Goal: Task Accomplishment & Management: Manage account settings

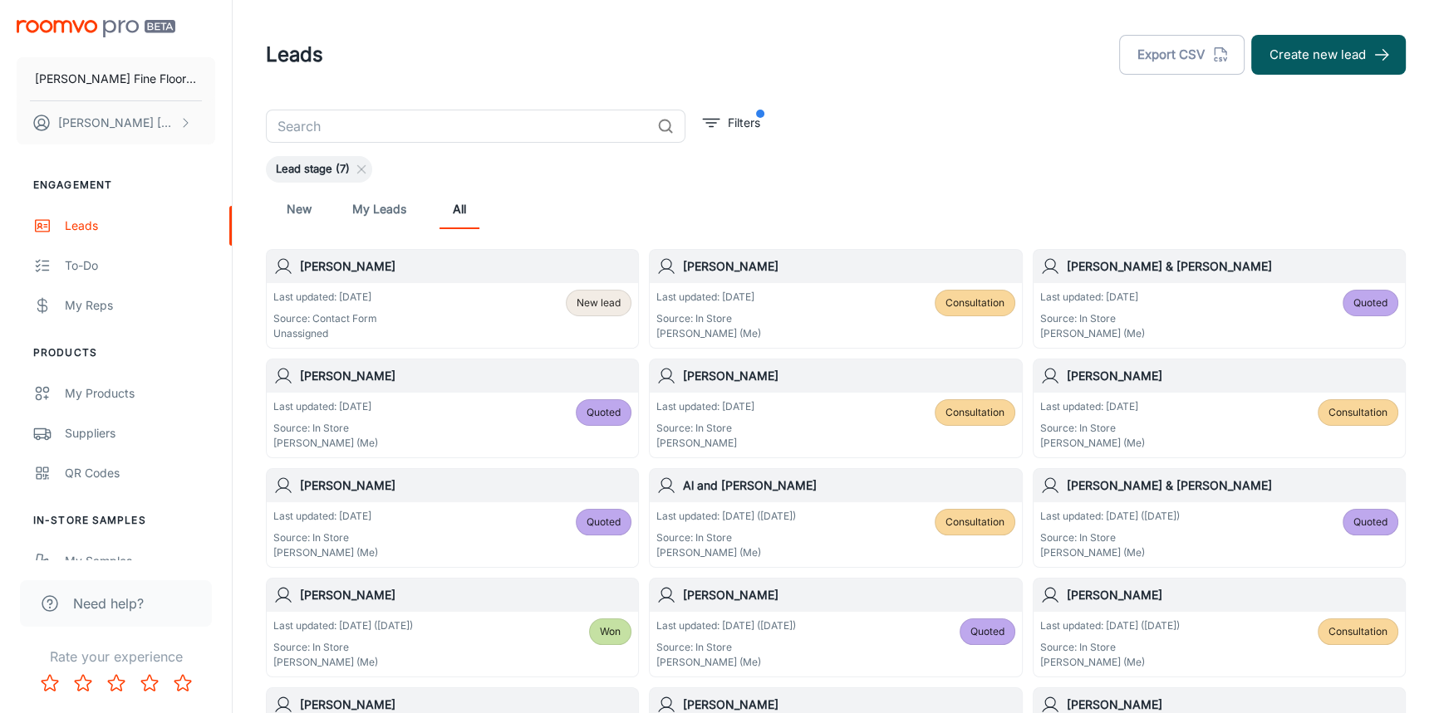
click at [438, 287] on div "Last updated: Today Source: Contact Form Unassigned New lead" at bounding box center [452, 315] width 371 height 65
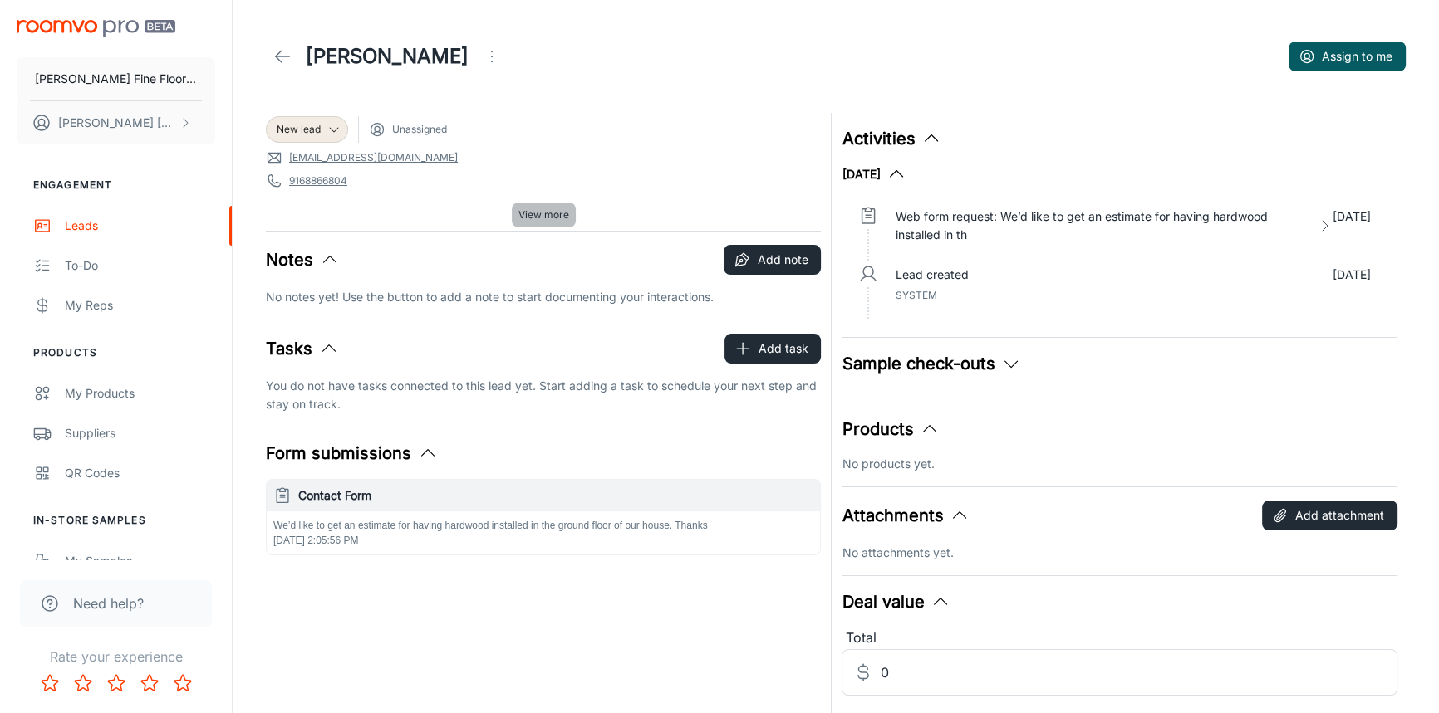
click at [561, 210] on span "View more" at bounding box center [543, 215] width 51 height 15
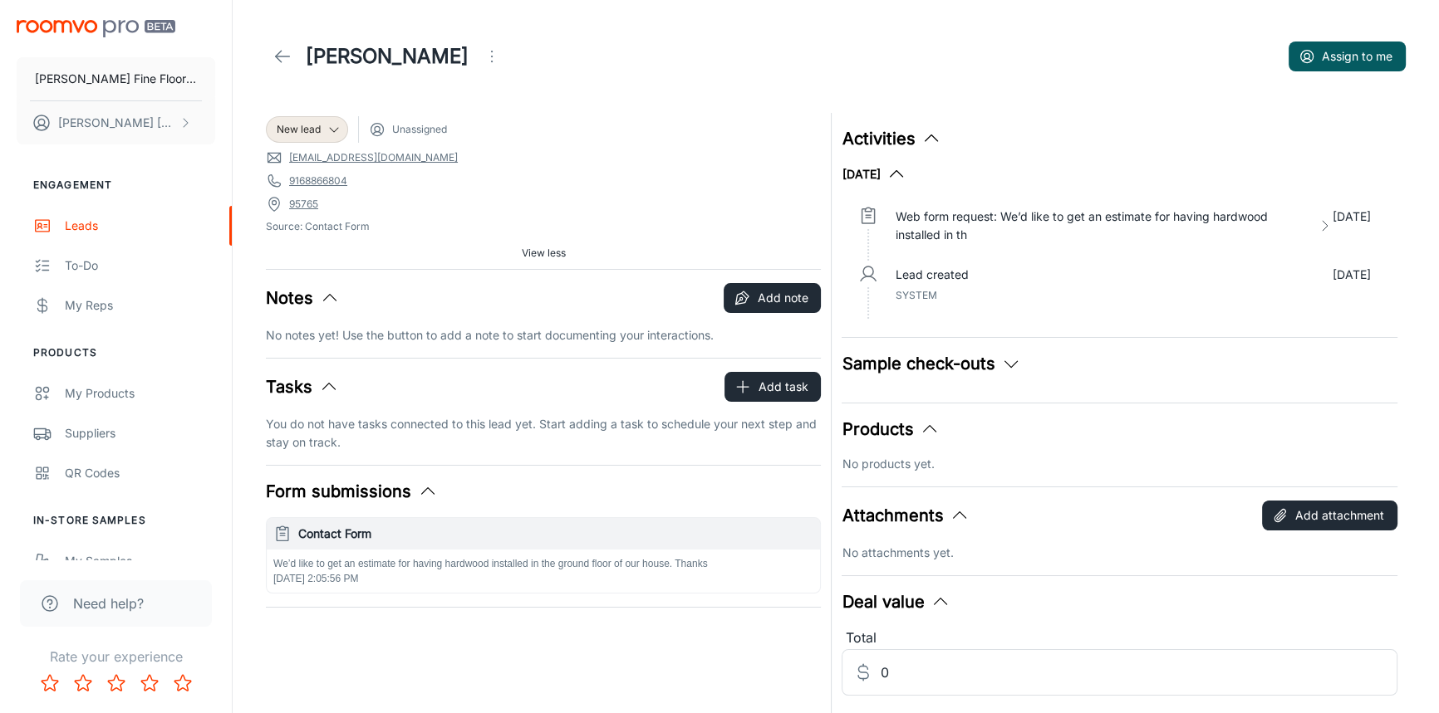
click at [482, 51] on icon "Open menu" at bounding box center [492, 57] width 20 height 20
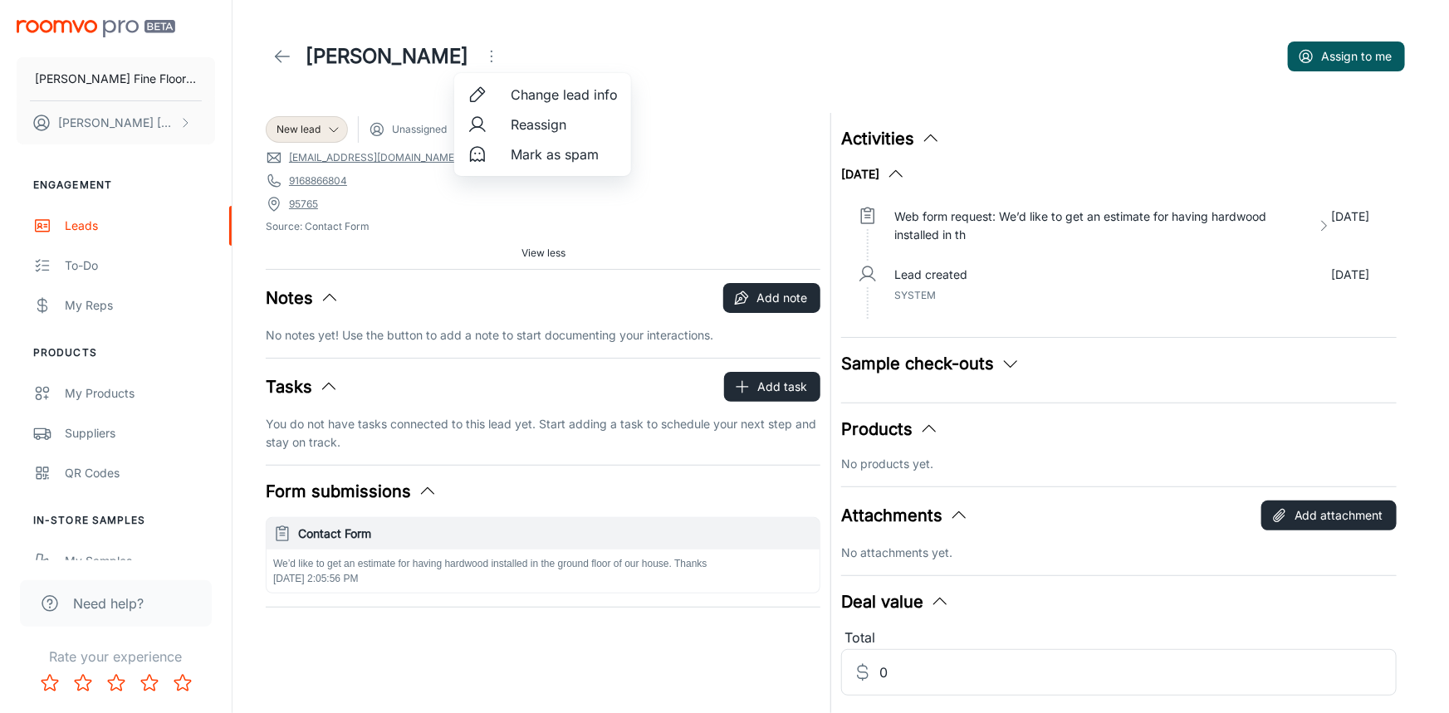
click at [558, 97] on span "Change lead info" at bounding box center [564, 95] width 107 height 20
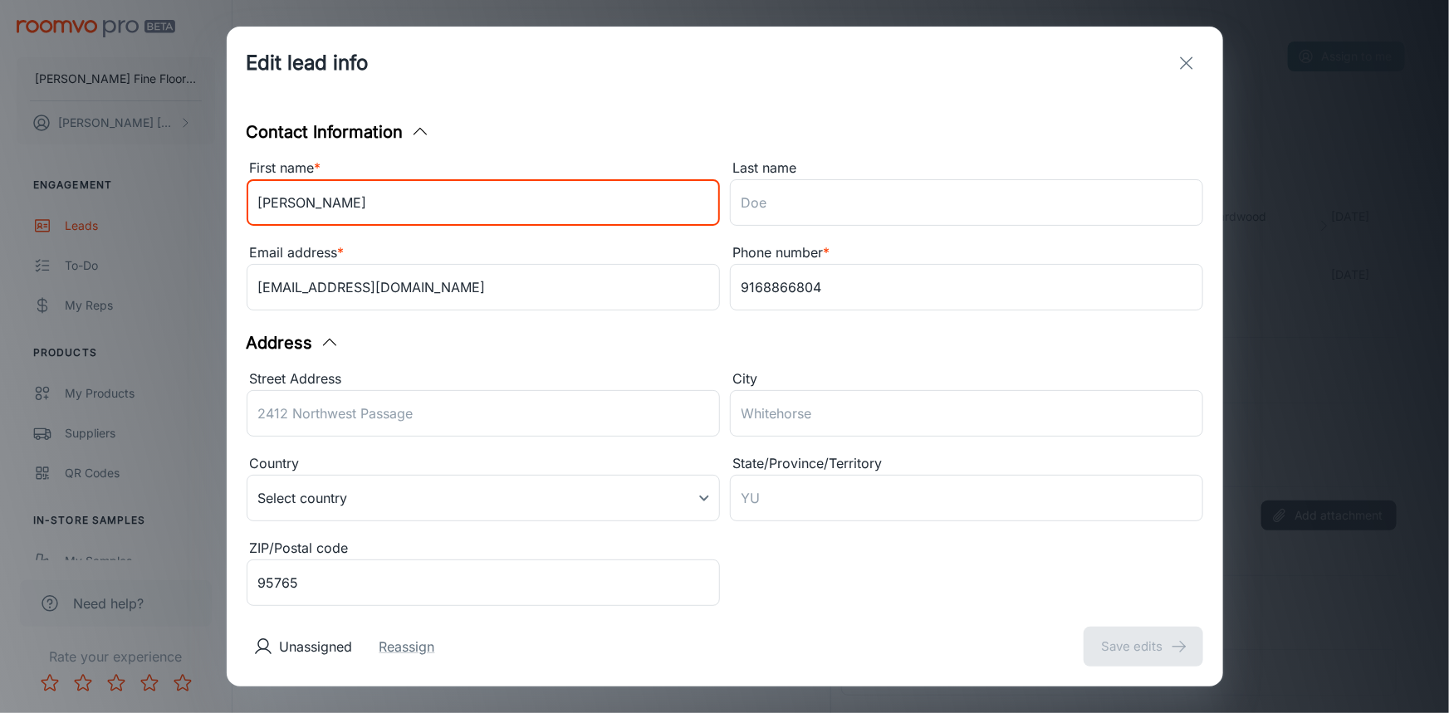
drag, startPoint x: 365, startPoint y: 199, endPoint x: 295, endPoint y: 223, distance: 73.5
click at [295, 223] on input "Thad Ferguson" at bounding box center [483, 202] width 473 height 47
click at [794, 205] on input "Last name" at bounding box center [966, 202] width 473 height 47
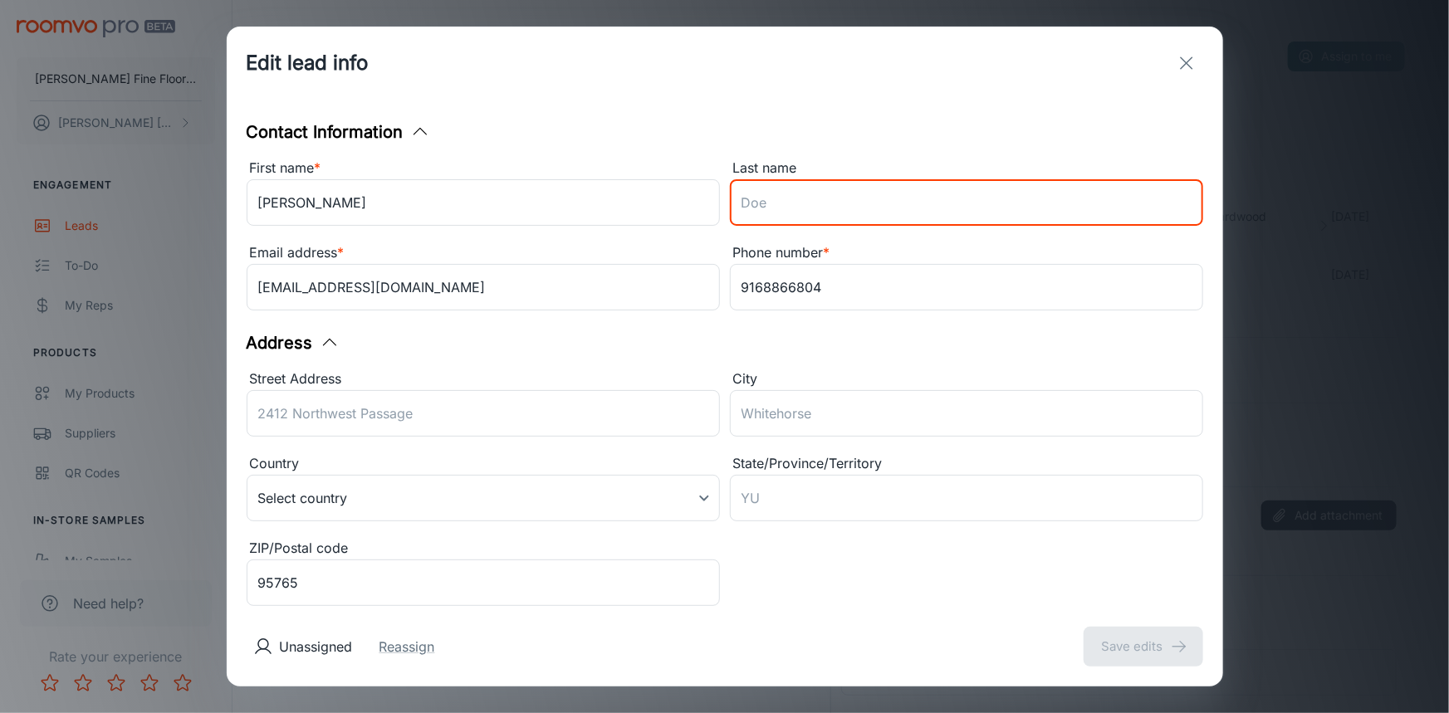
paste input "Ferguson"
type input "Ferguson"
click at [756, 282] on input "9168866804" at bounding box center [966, 287] width 473 height 47
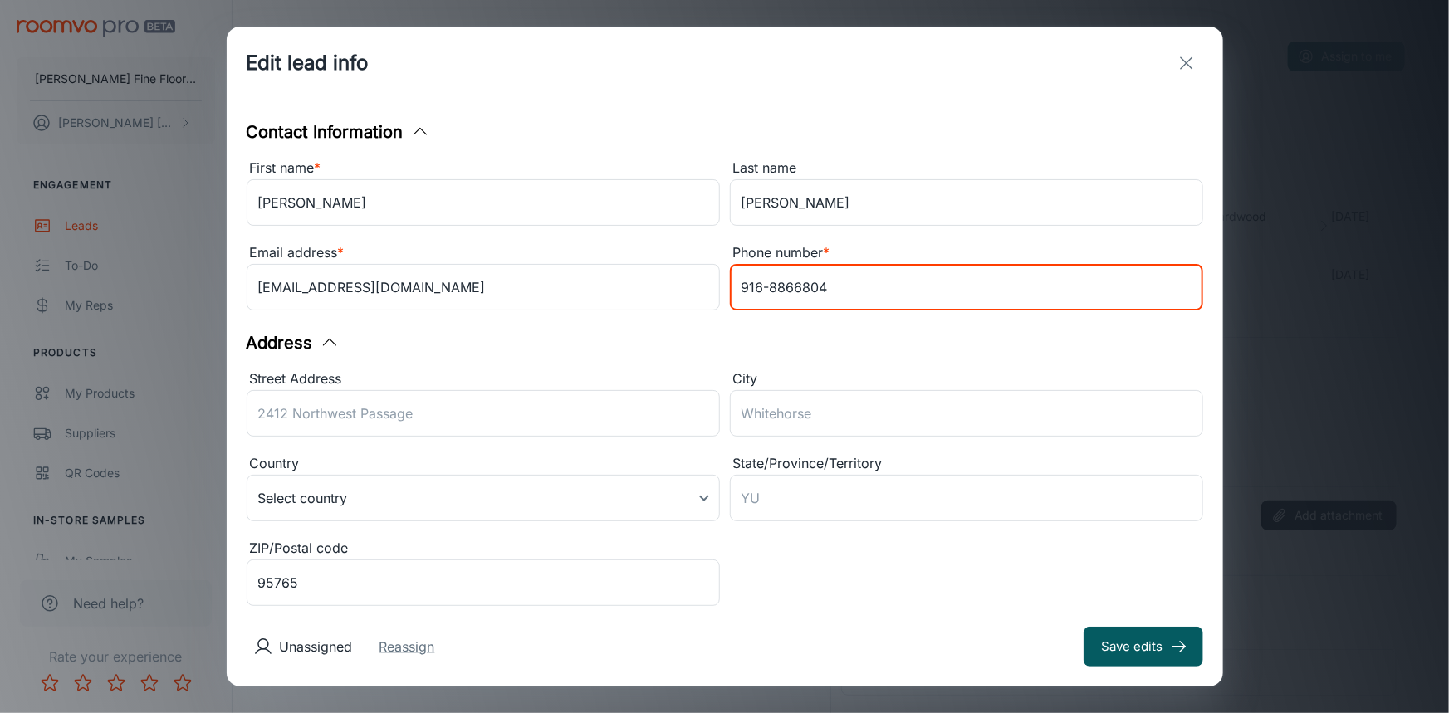
click at [788, 285] on input "916-8866804" at bounding box center [966, 287] width 473 height 47
type input "916-886-6804"
click at [381, 417] on input "Street Address" at bounding box center [483, 413] width 473 height 47
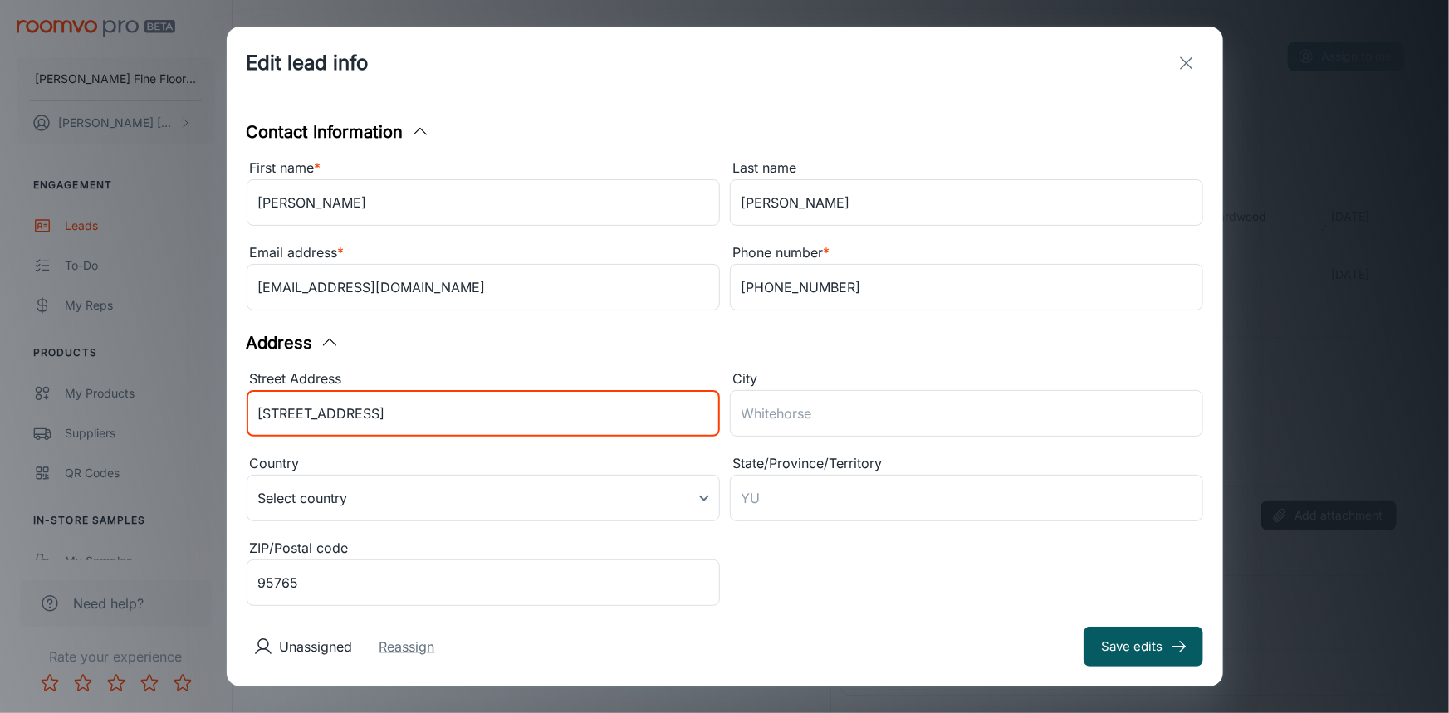
type input "2259 Wild plains Cir"
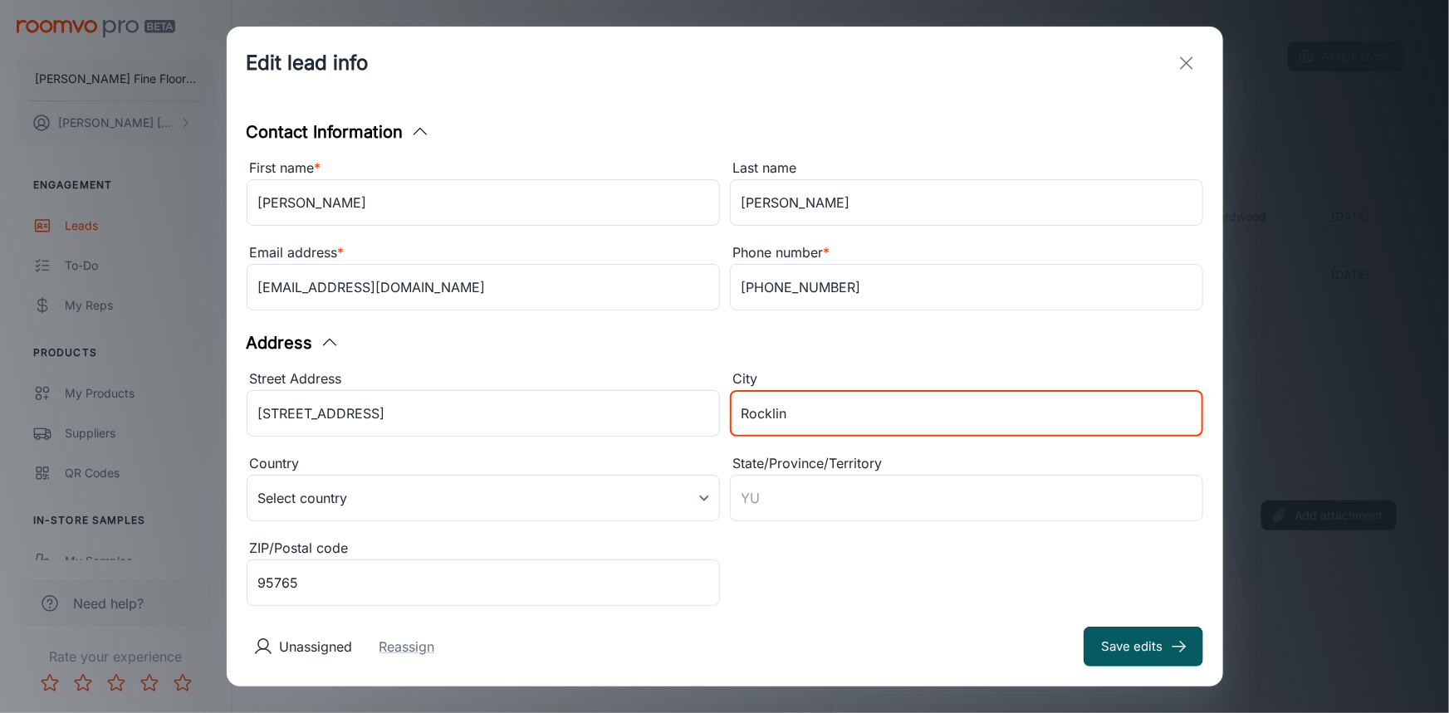
type input "Rocklin"
click at [766, 342] on div "Address" at bounding box center [725, 343] width 957 height 25
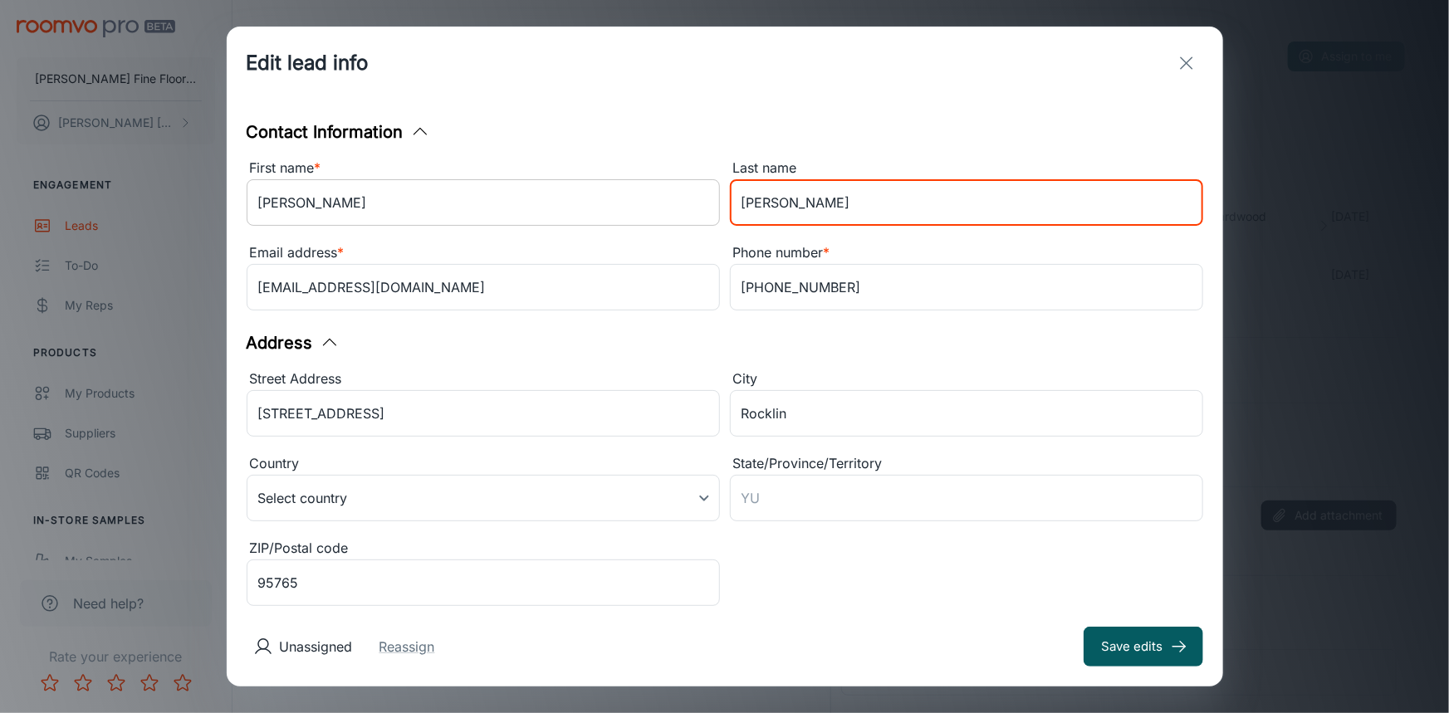
drag, startPoint x: 798, startPoint y: 199, endPoint x: 662, endPoint y: 207, distance: 136.5
click at [662, 207] on div "First name * Thad Ferguson ​ Last name Ferguson ​ Email address * Thadkan@yahoo…" at bounding box center [720, 232] width 967 height 169
click at [331, 412] on input "2259 Wild plains Cir" at bounding box center [483, 413] width 473 height 47
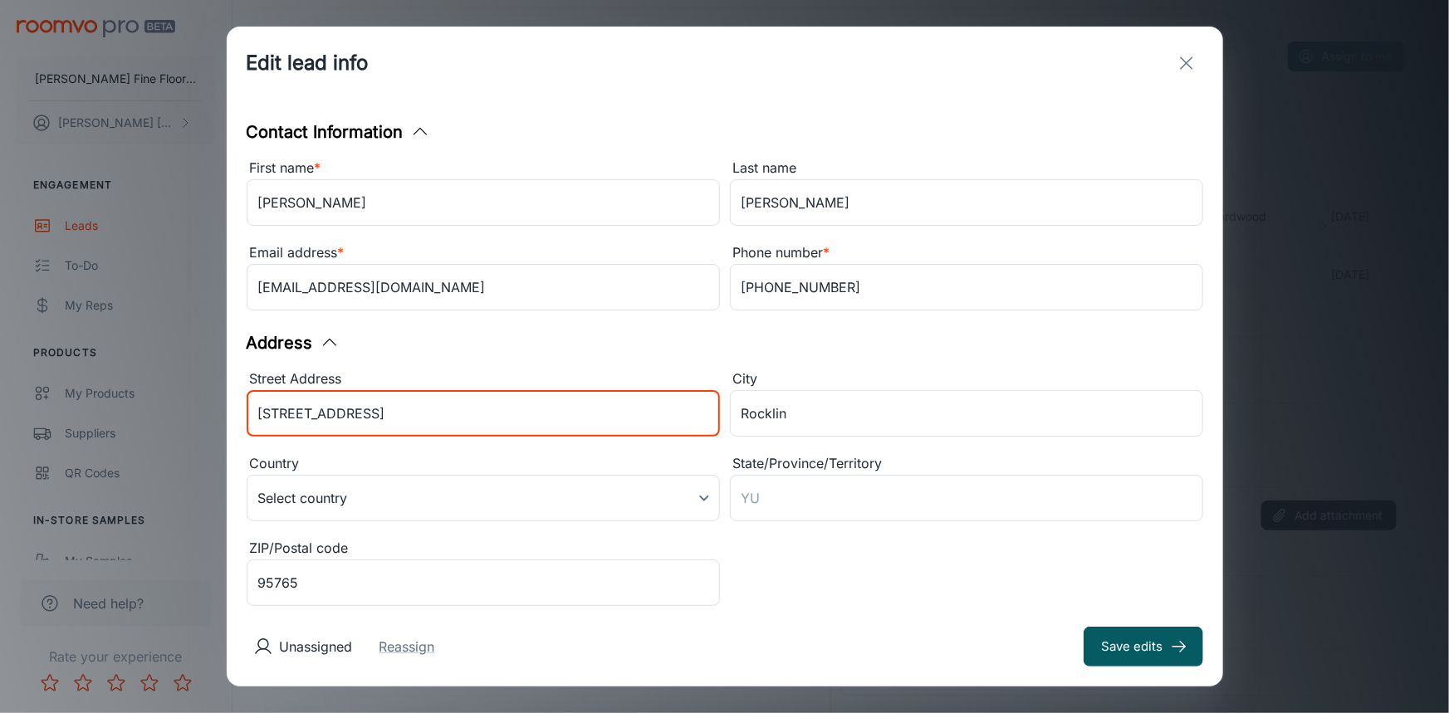
drag, startPoint x: 387, startPoint y: 417, endPoint x: 197, endPoint y: 424, distance: 190.3
click at [197, 424] on div "Edit lead info Contact Information First name * Thad Ferguson ​ Last name Fergu…" at bounding box center [724, 356] width 1449 height 713
type input "2259 Wild Plains Cir"
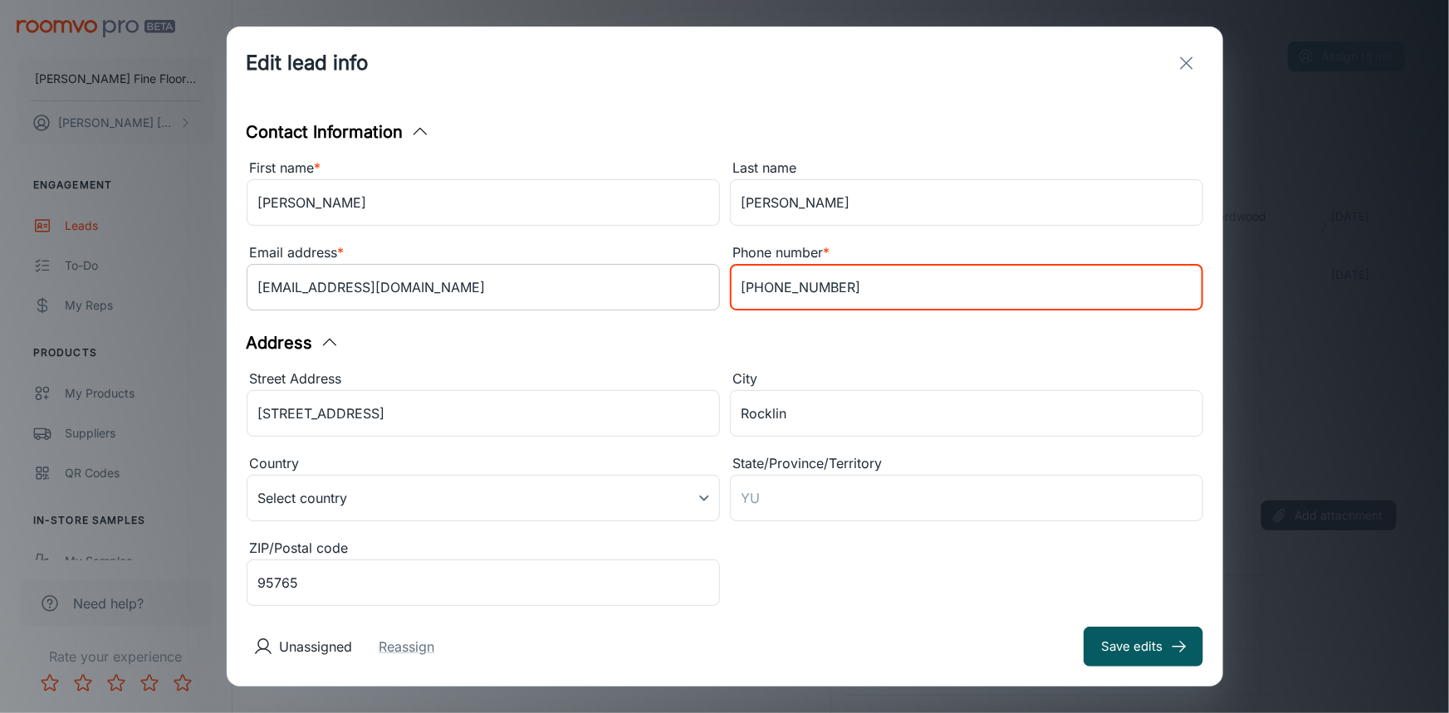
drag, startPoint x: 821, startPoint y: 290, endPoint x: 701, endPoint y: 300, distance: 120.8
click at [701, 300] on div "First name * Thad Ferguson ​ Last name Ferguson ​ Email address * Thadkan@yahoo…" at bounding box center [720, 232] width 967 height 169
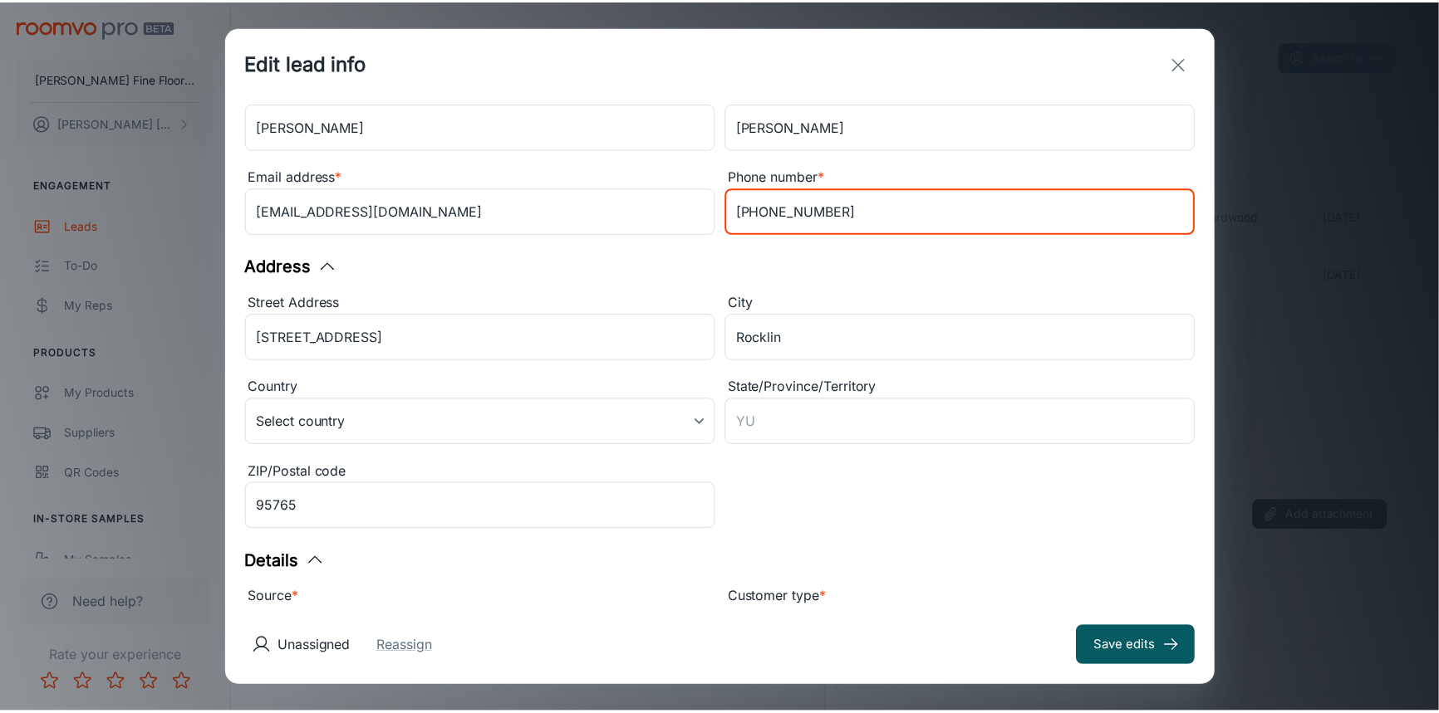
scroll to position [165, 0]
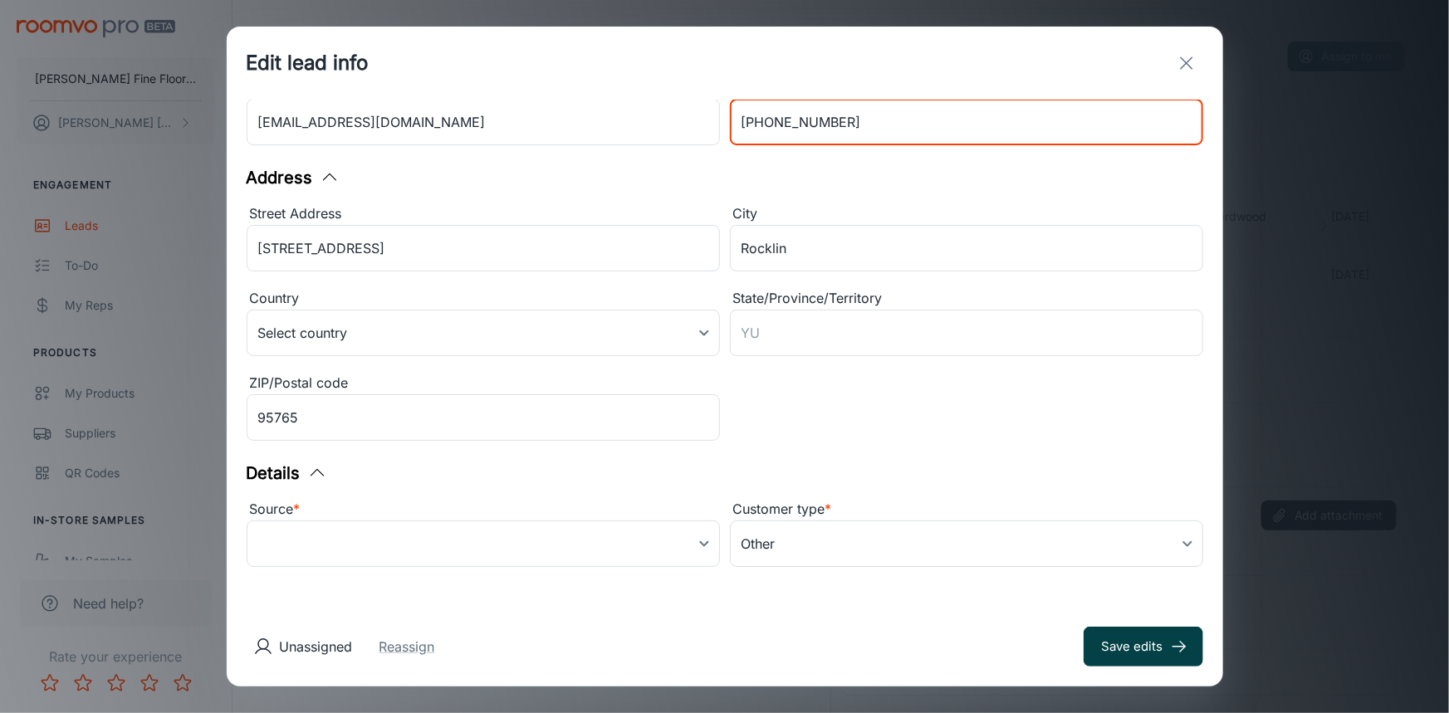
click at [1130, 652] on button "Save edits" at bounding box center [1144, 647] width 120 height 40
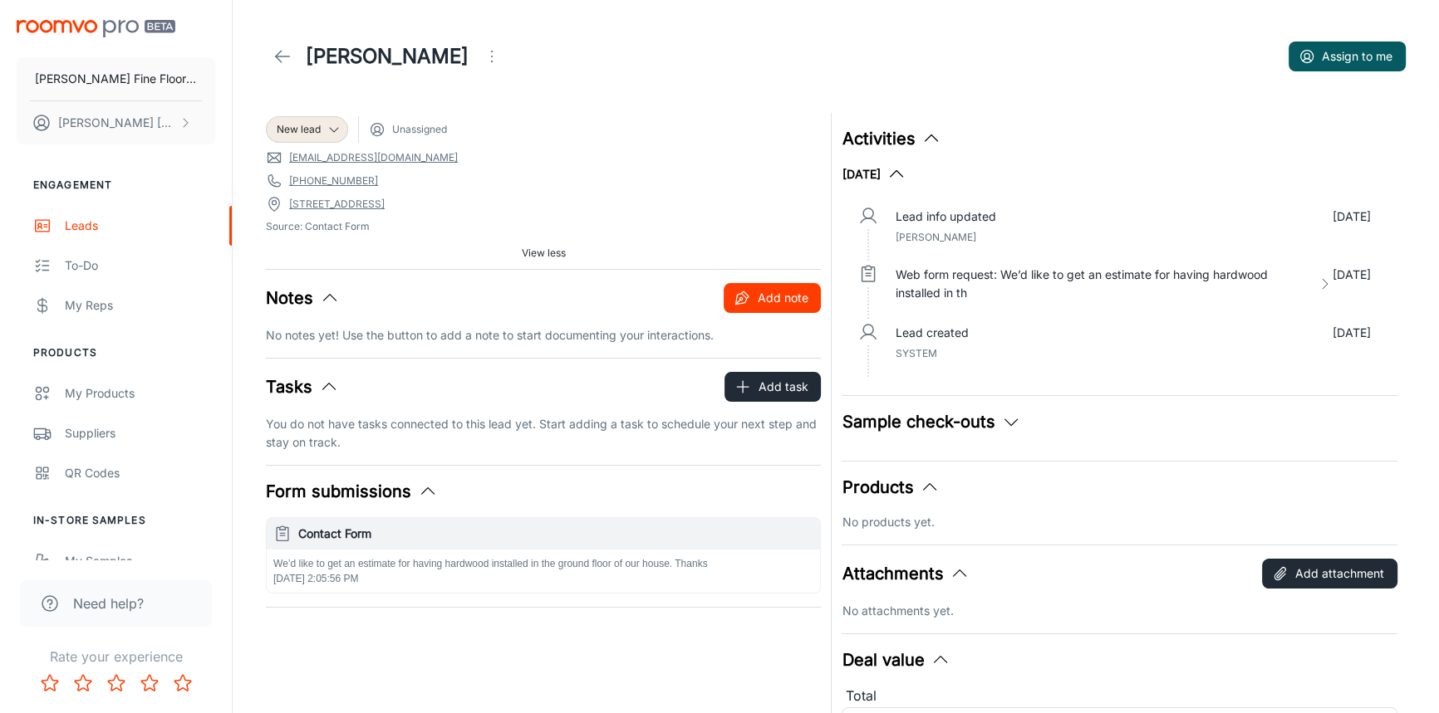
click at [788, 303] on button "Add note" at bounding box center [771, 298] width 97 height 30
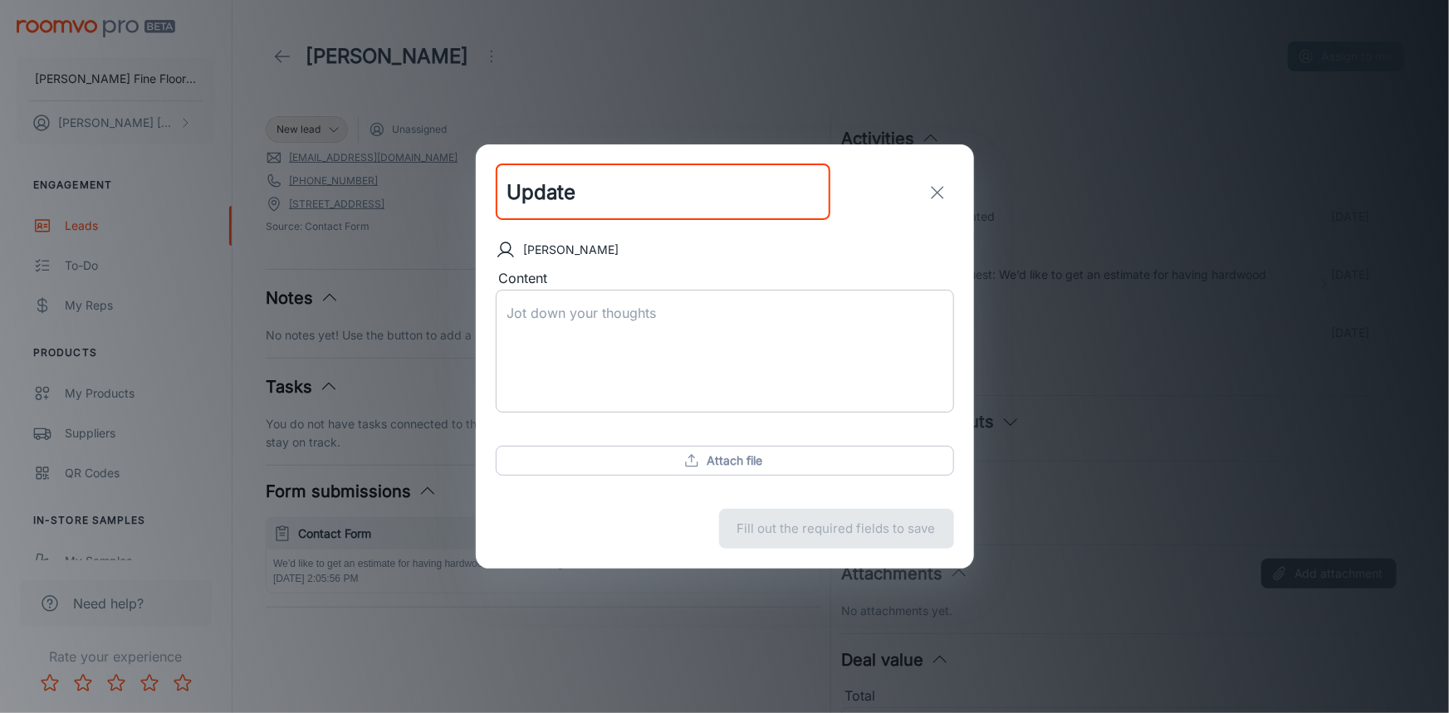
type input "Update"
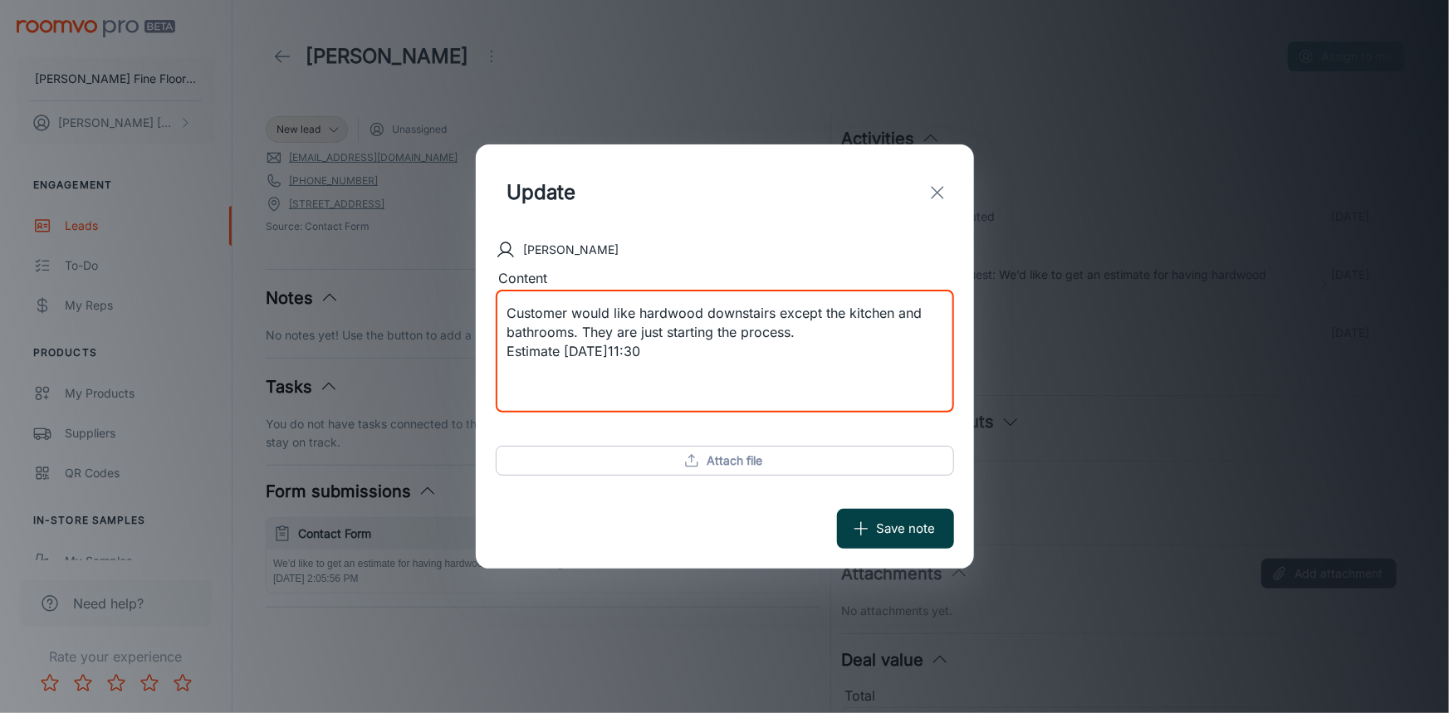
type textarea "Customer would like hardwood downstairs except the kitchen and bathrooms. They …"
click at [884, 532] on button "Save note" at bounding box center [895, 529] width 117 height 40
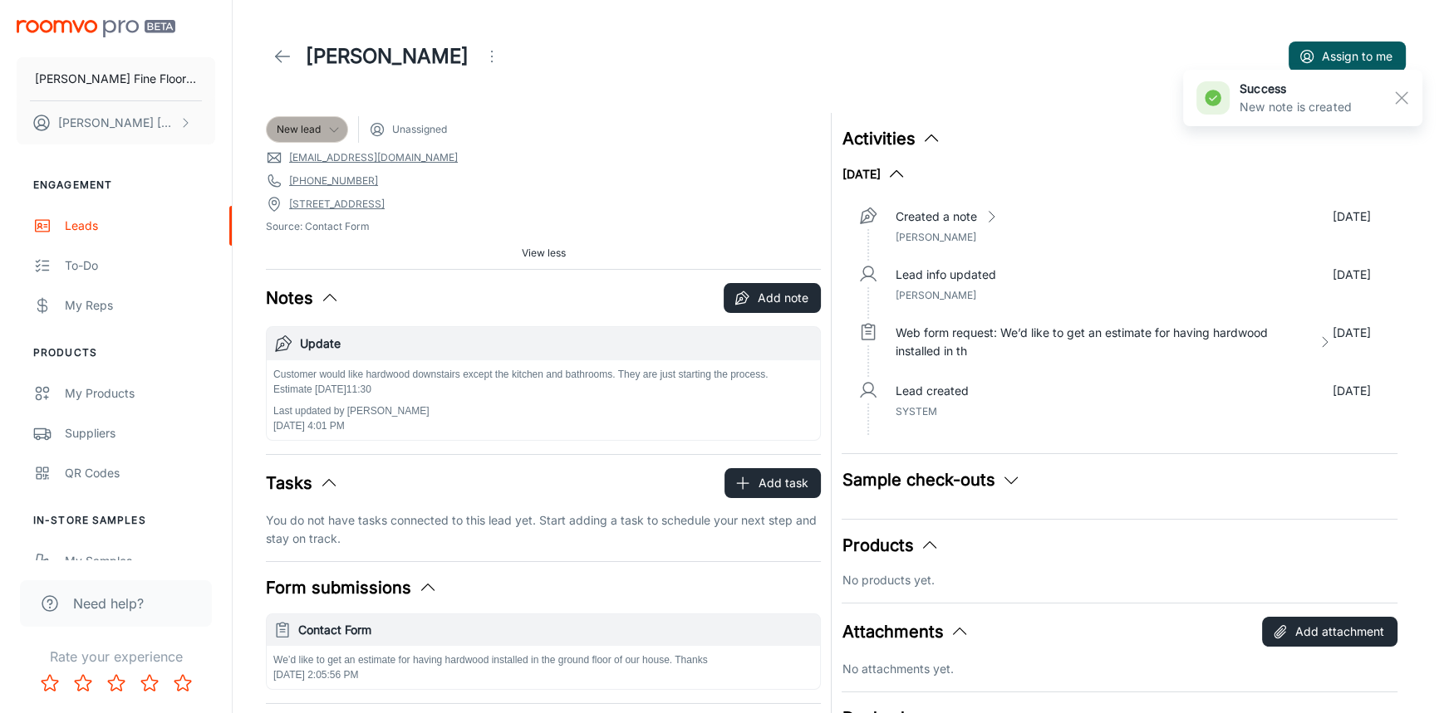
click at [316, 123] on span "New lead" at bounding box center [299, 129] width 44 height 15
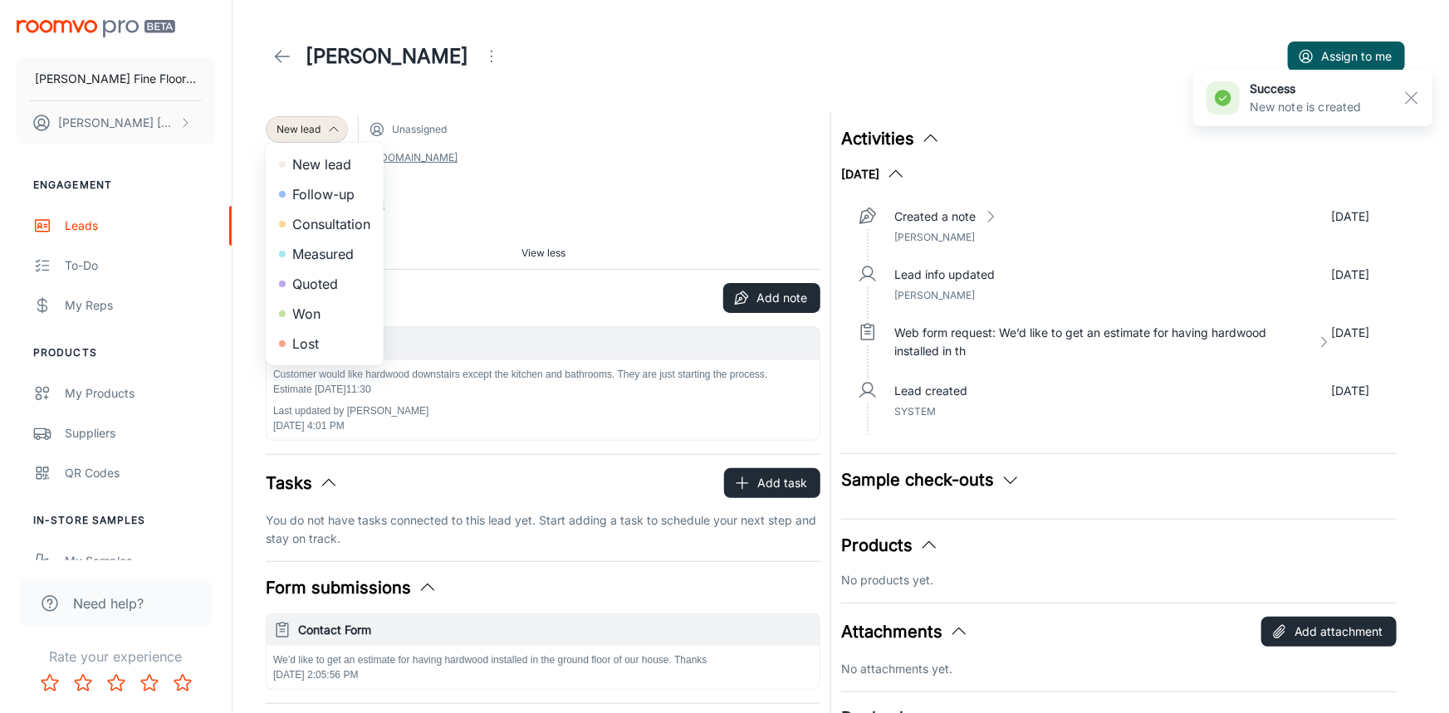
click at [326, 220] on li "Consultation" at bounding box center [325, 224] width 118 height 30
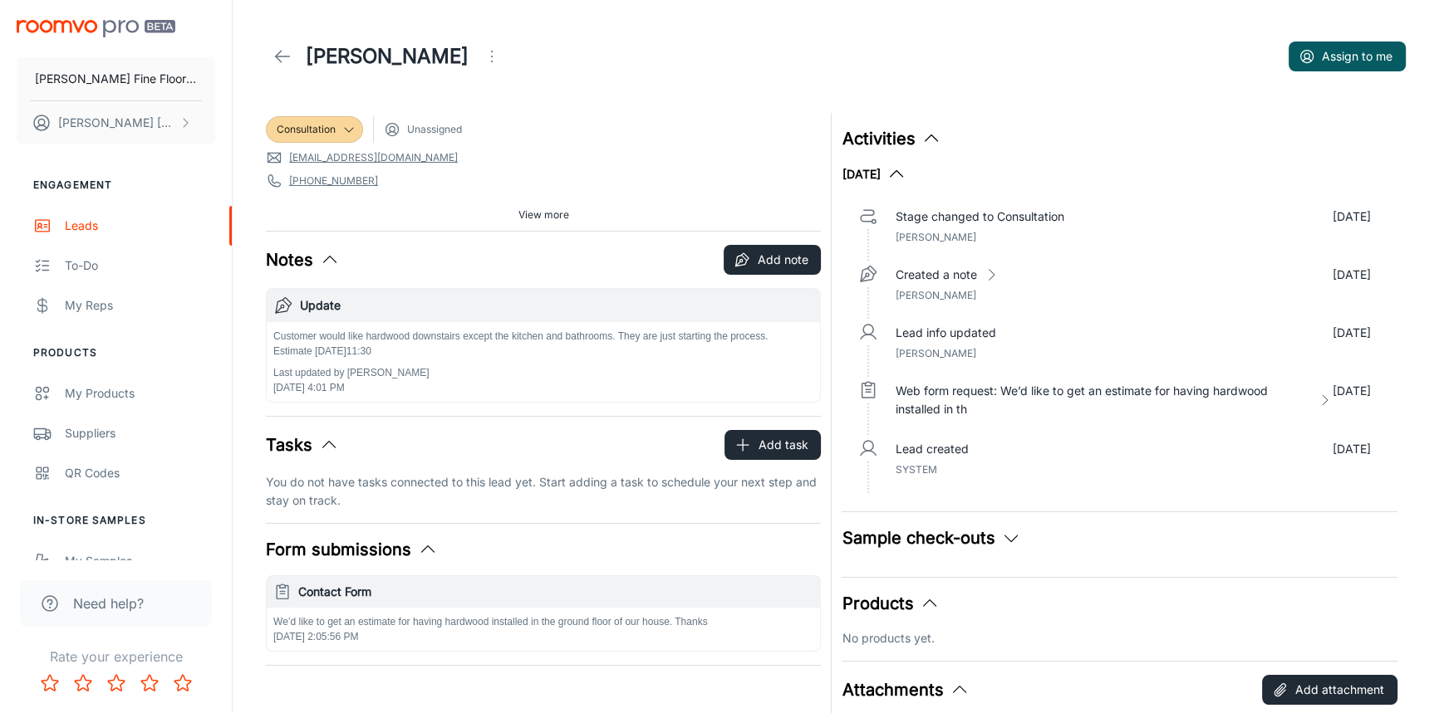
click at [502, 52] on icon "Open menu" at bounding box center [492, 57] width 20 height 20
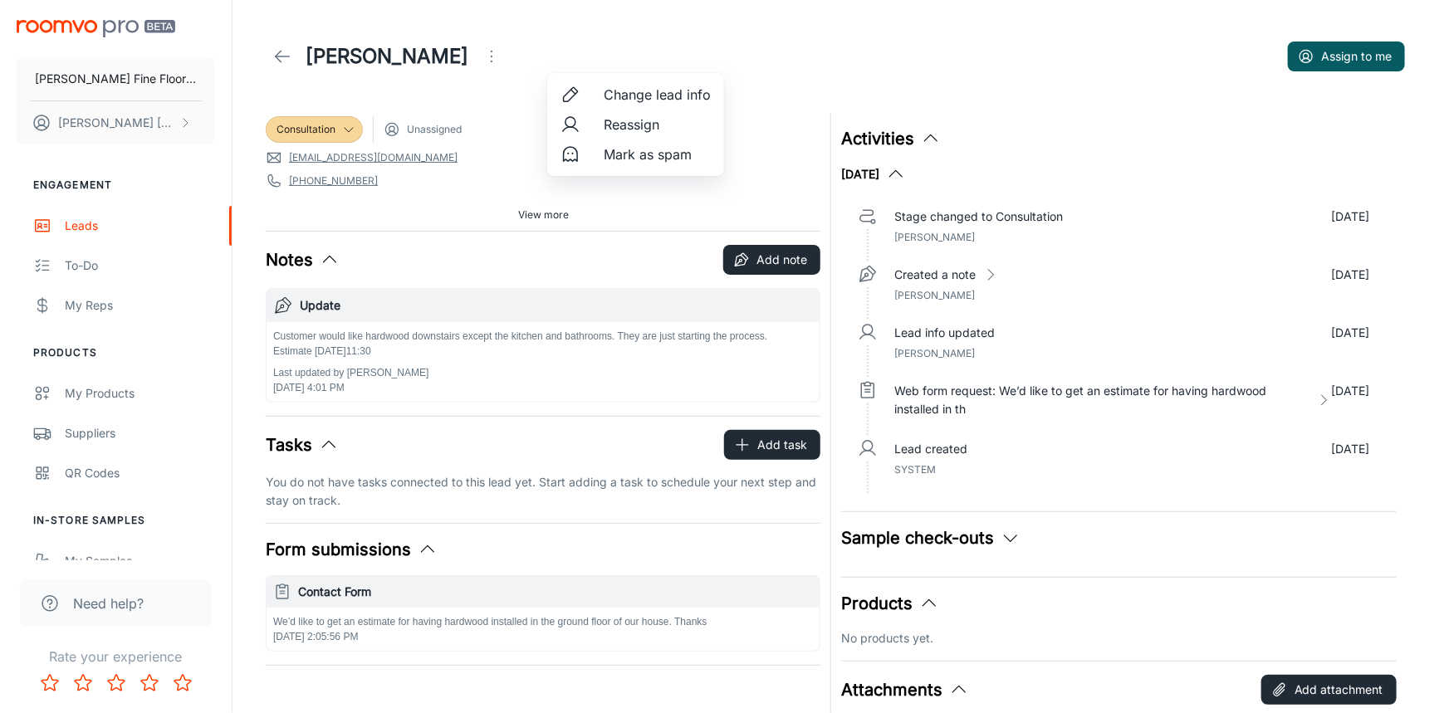
click at [606, 86] on span "Change lead info" at bounding box center [657, 95] width 107 height 20
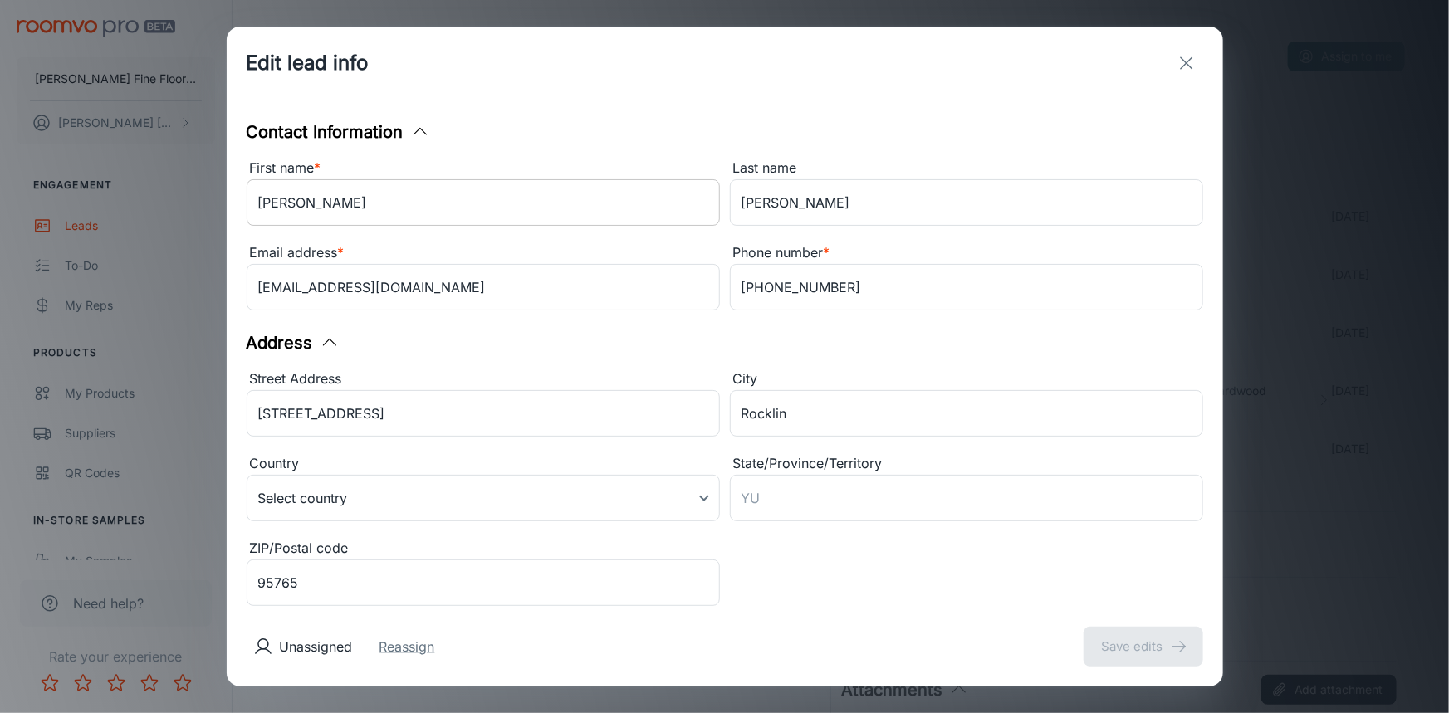
click at [326, 200] on input "Thad Ferguson" at bounding box center [483, 202] width 473 height 47
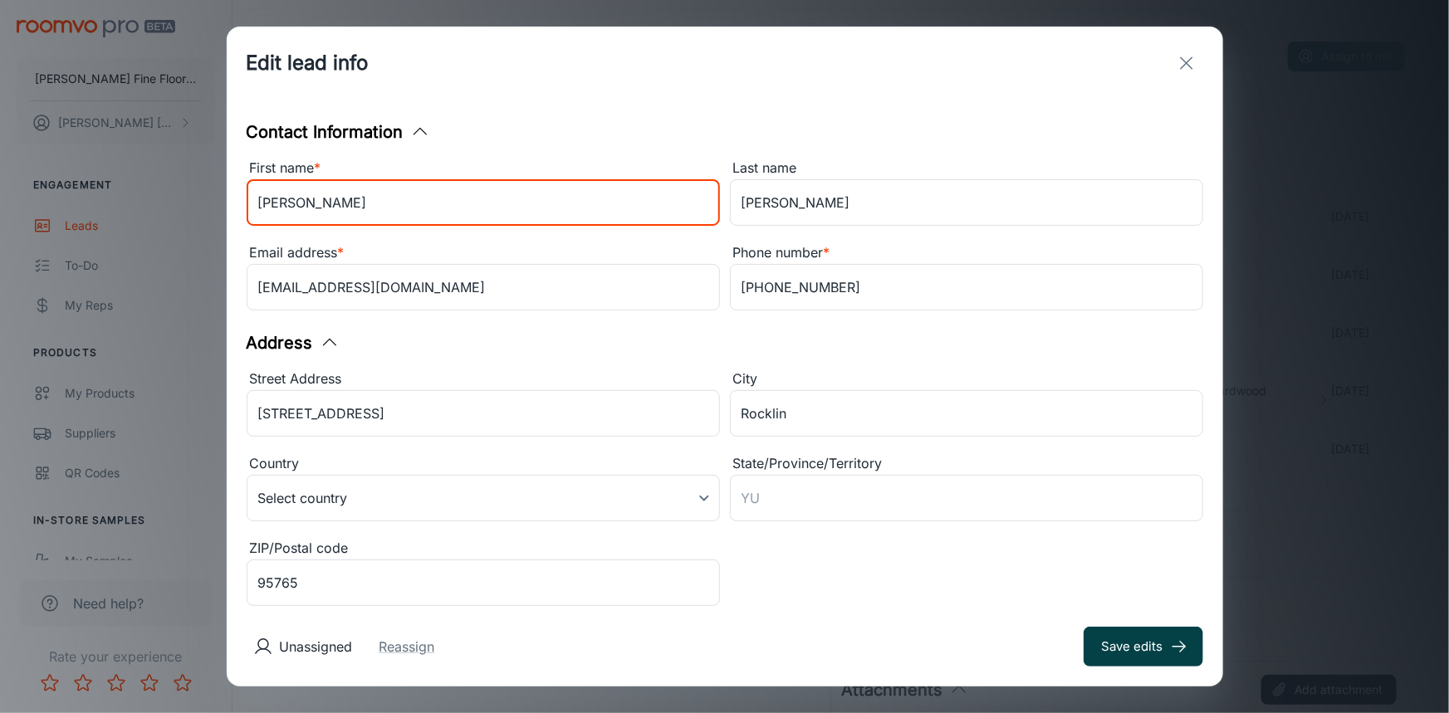
type input "Thad"
click at [1154, 645] on button "Save edits" at bounding box center [1144, 647] width 120 height 40
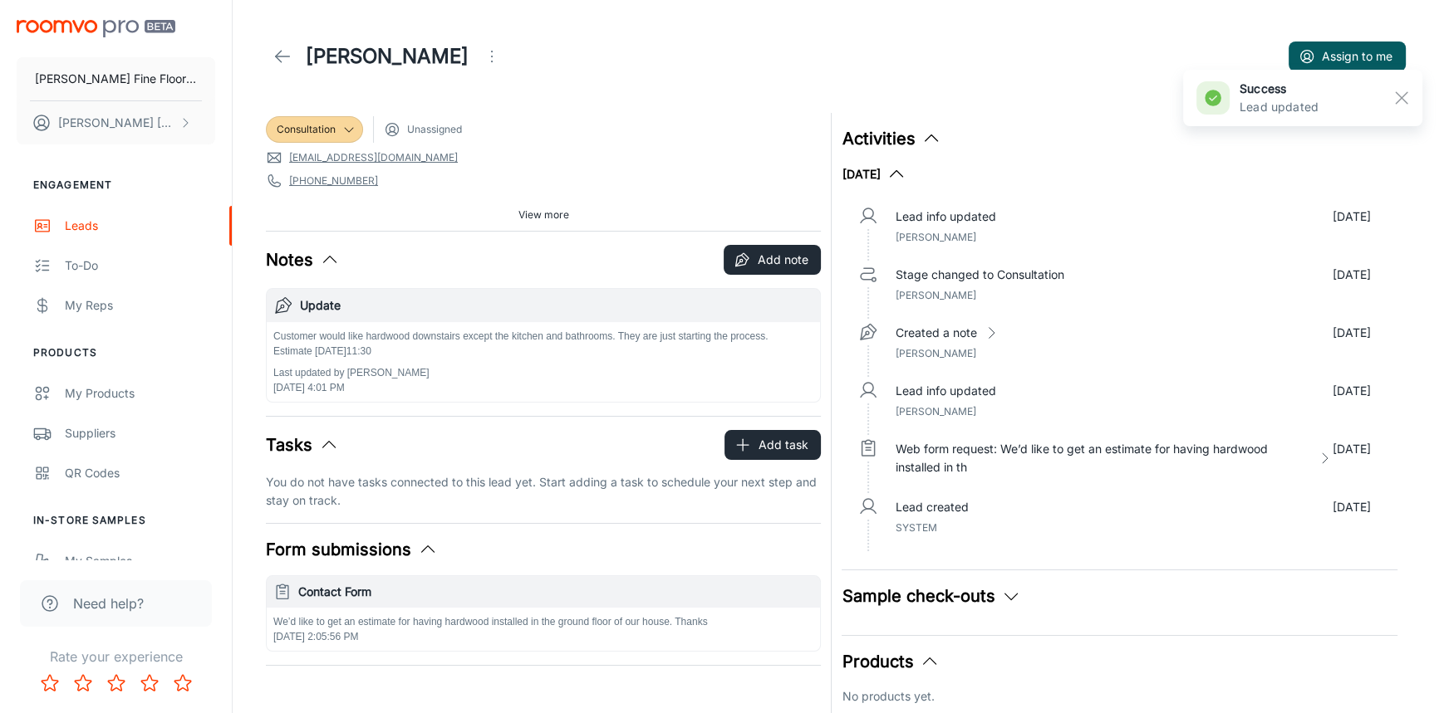
click at [568, 218] on button "View more" at bounding box center [544, 215] width 64 height 25
click at [282, 47] on icon at bounding box center [282, 57] width 20 height 20
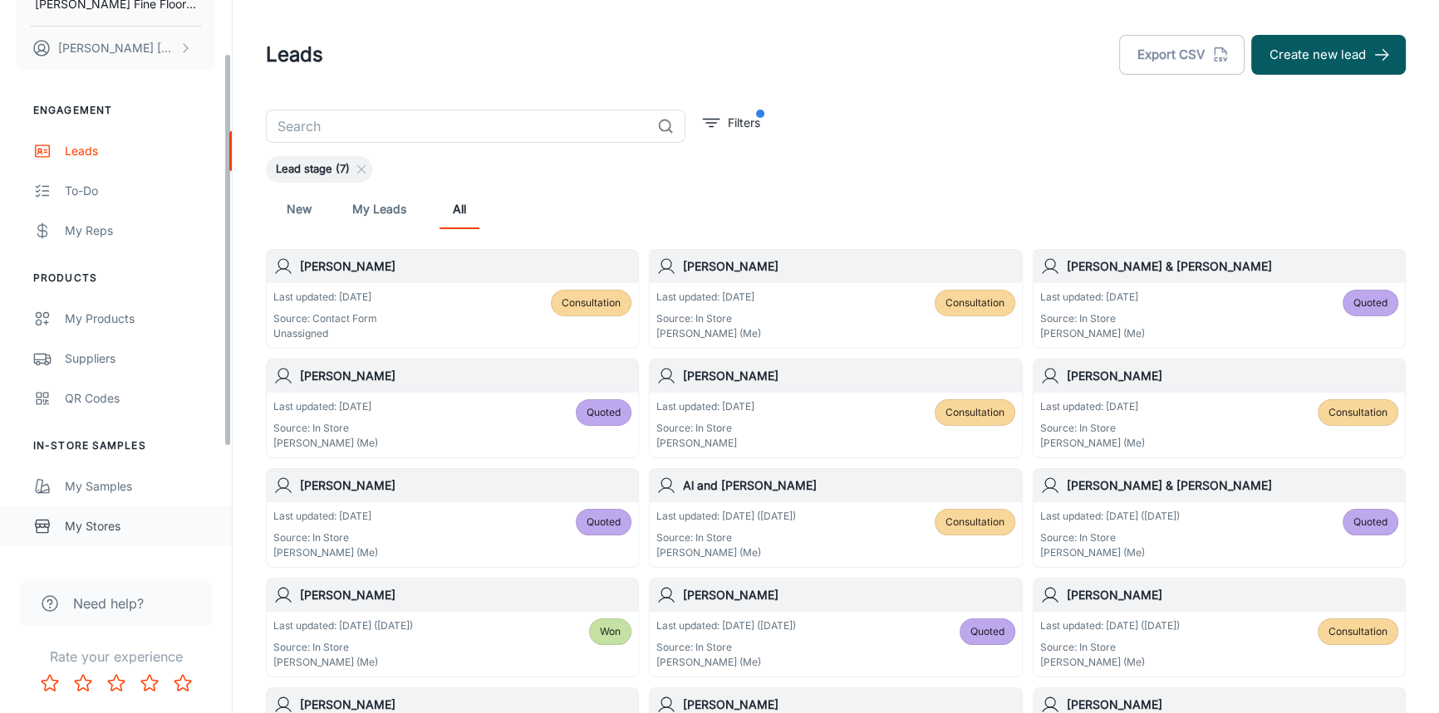
scroll to position [75, 0]
click at [101, 488] on div "My Samples" at bounding box center [140, 487] width 150 height 18
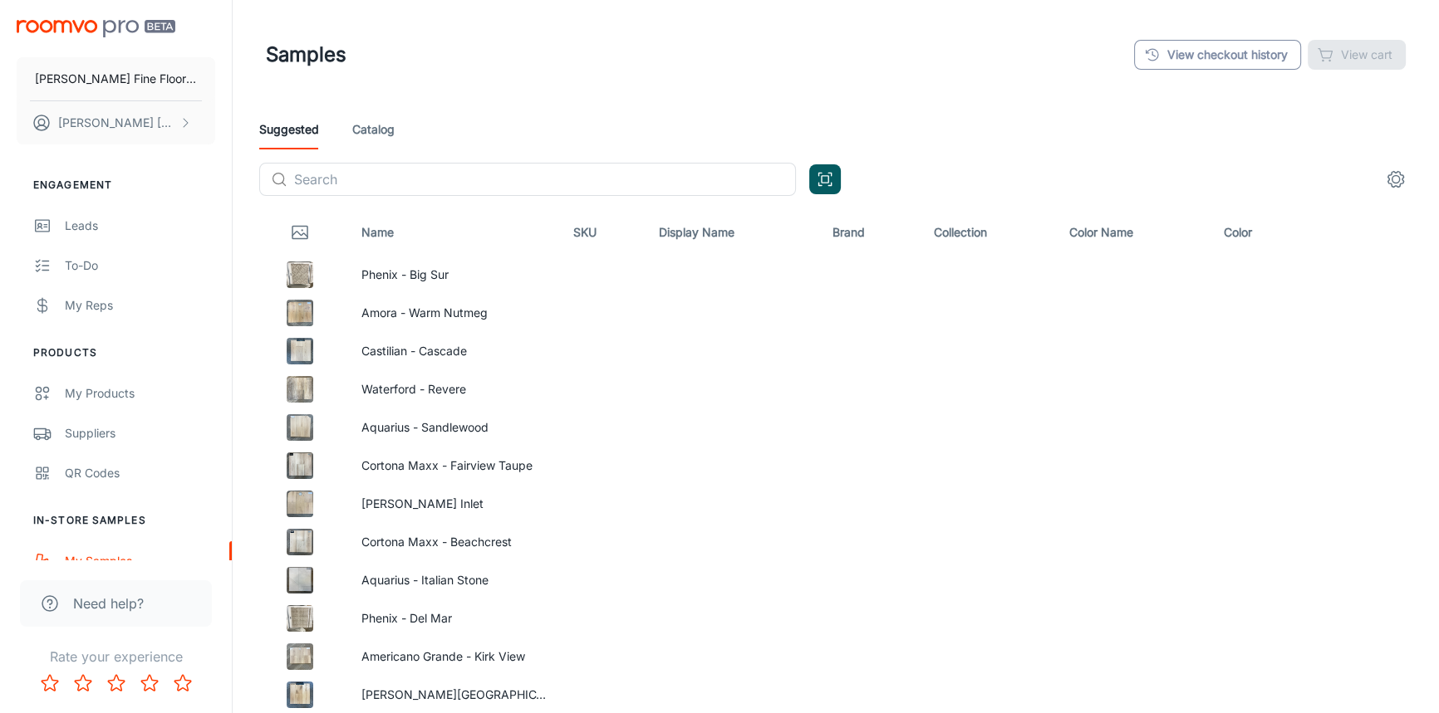
click at [1223, 48] on link "View checkout history" at bounding box center [1217, 55] width 167 height 30
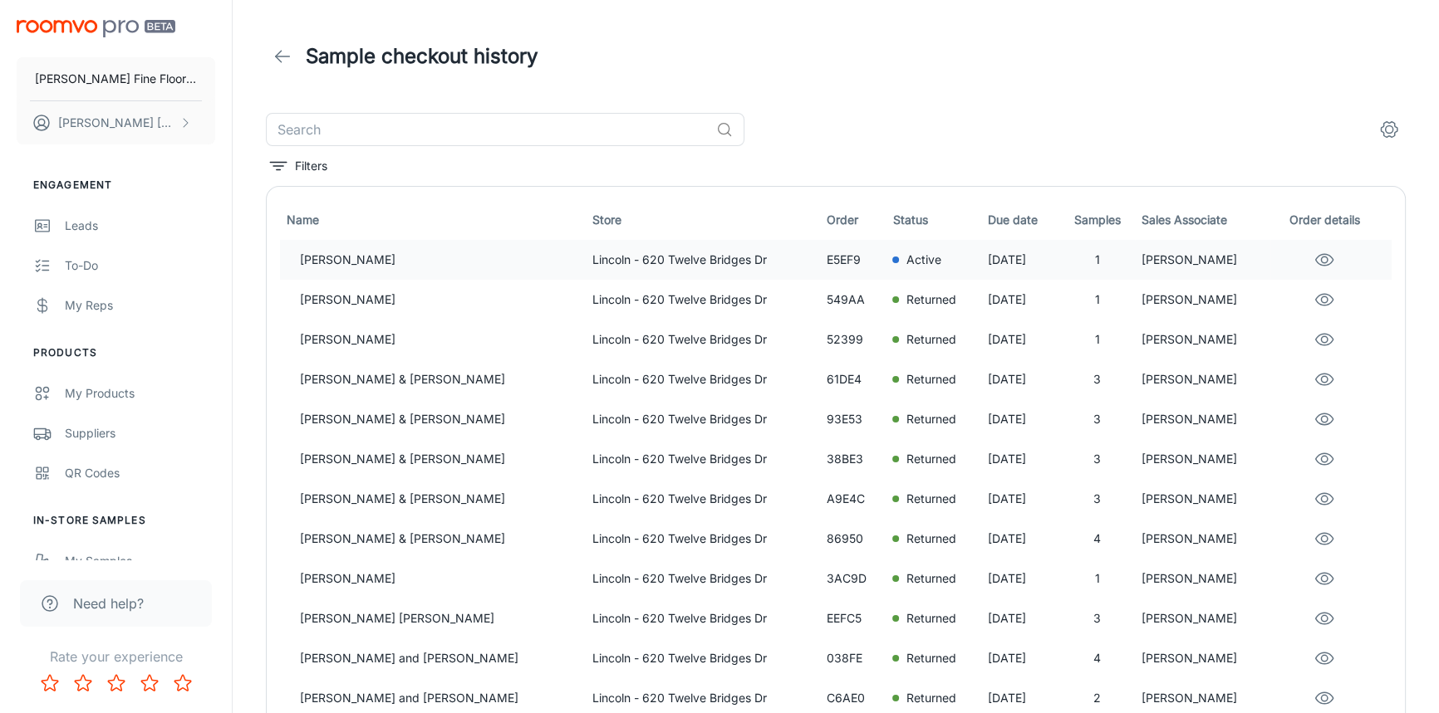
click at [988, 258] on p "Sep 16, 2025" at bounding box center [1021, 260] width 66 height 18
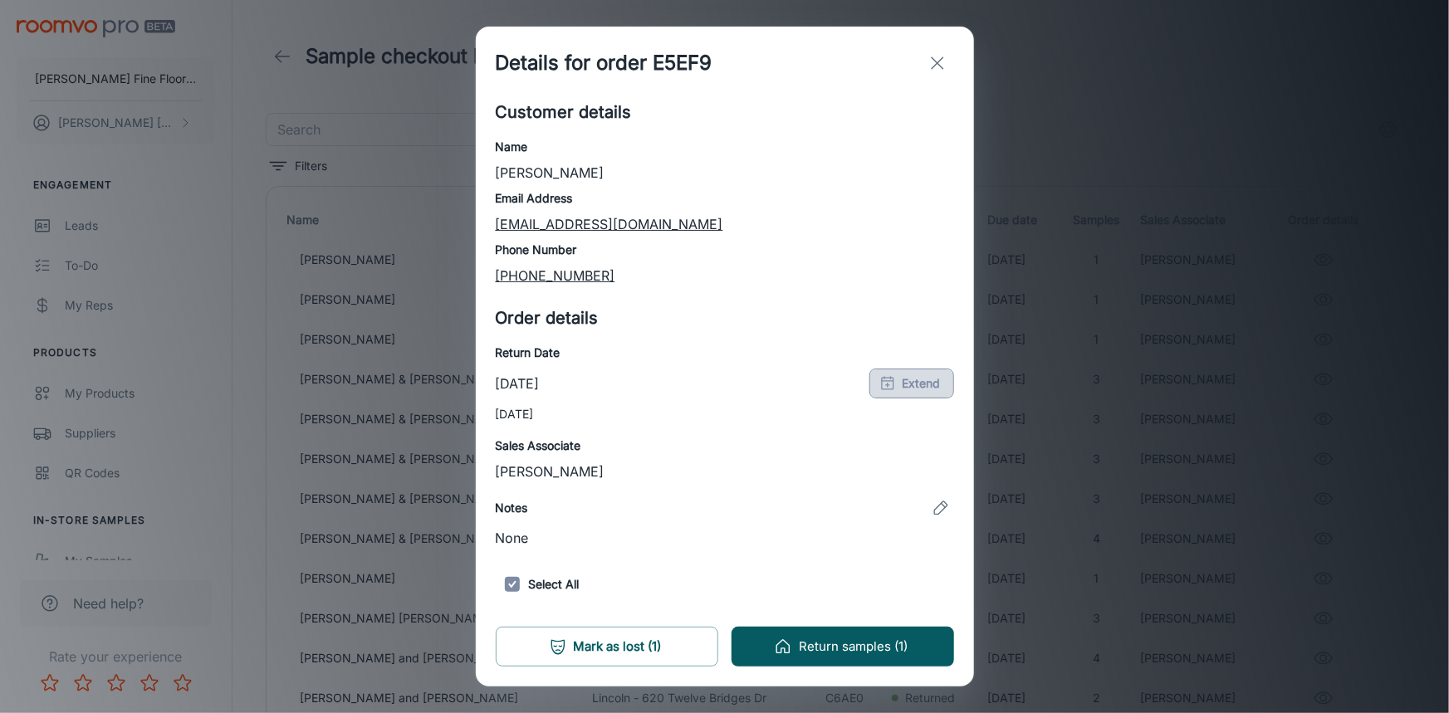
click at [903, 381] on button "Extend" at bounding box center [912, 384] width 85 height 30
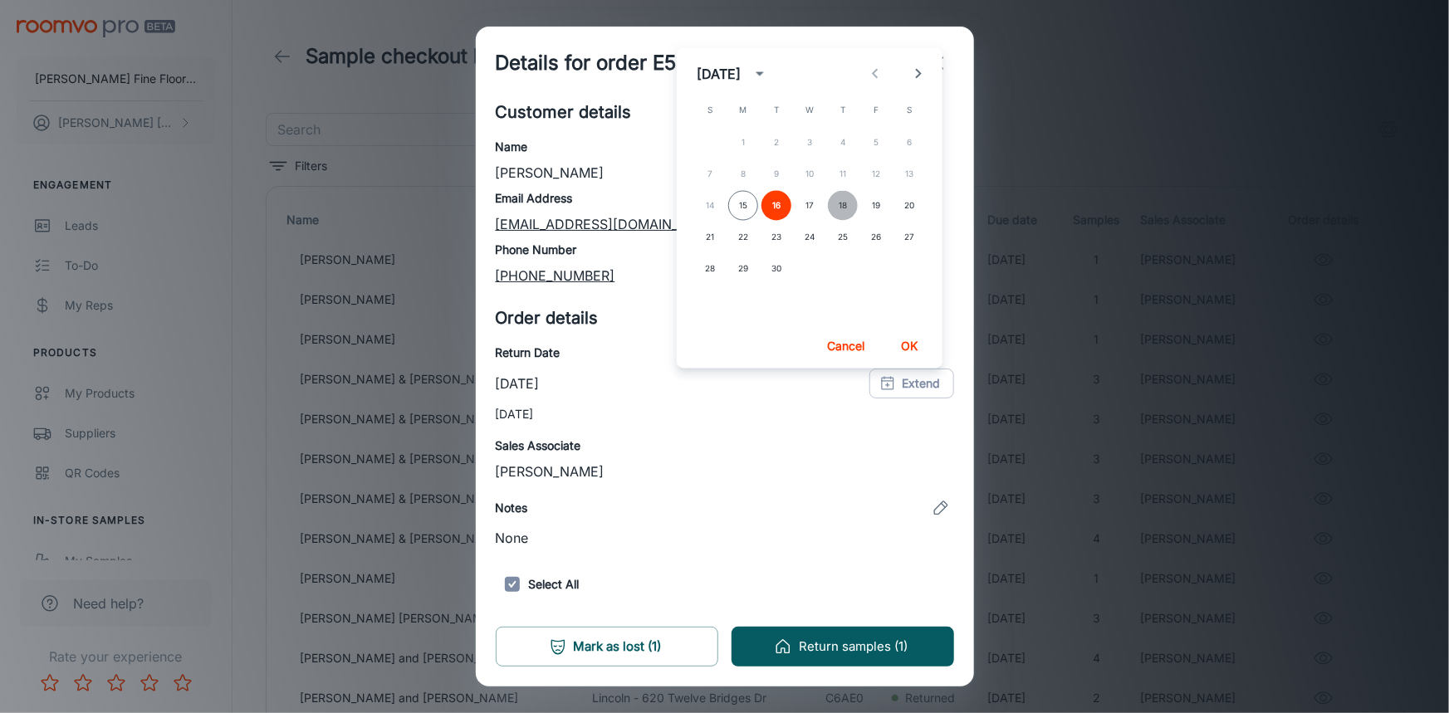
click at [843, 201] on button "18" at bounding box center [843, 206] width 30 height 30
click at [909, 350] on button "OK" at bounding box center [909, 347] width 53 height 30
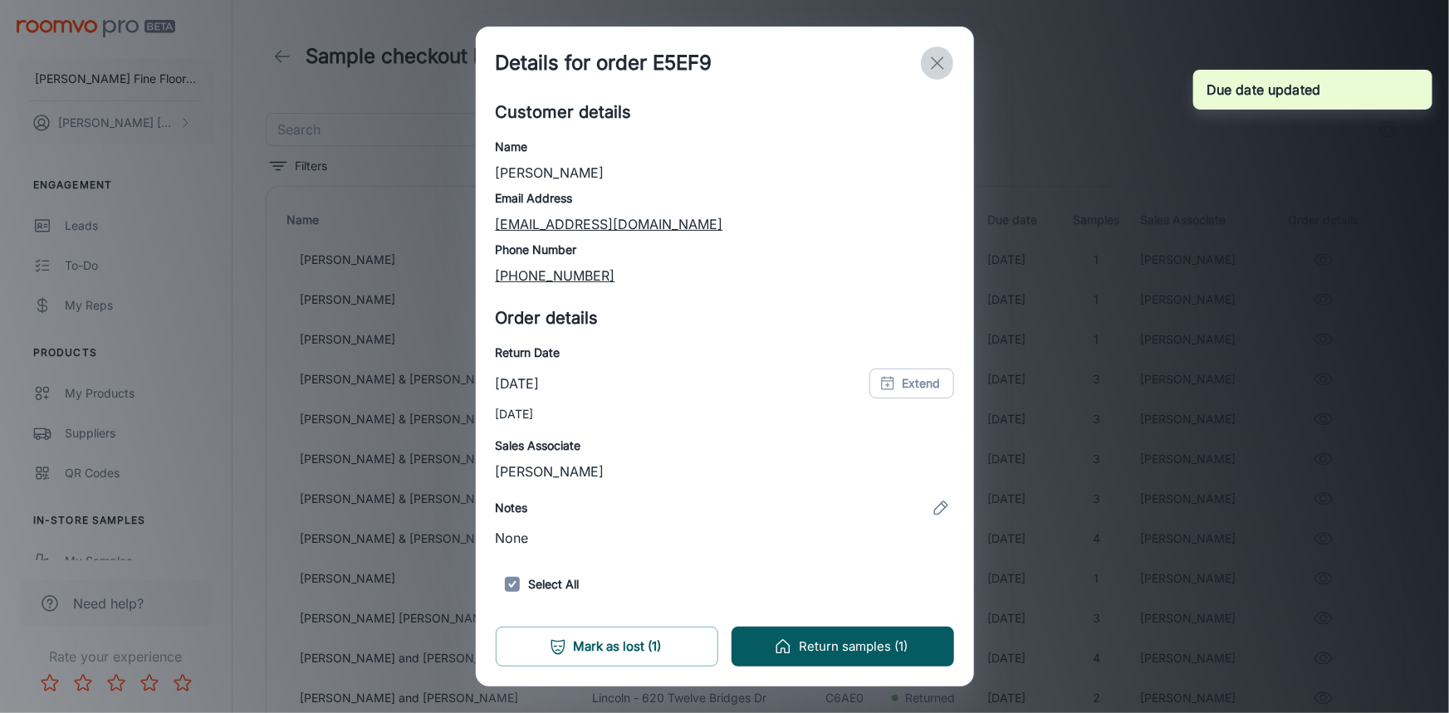
click at [939, 66] on icon "exit" at bounding box center [938, 63] width 20 height 20
